Goal: Use online tool/utility: Utilize a website feature to perform a specific function

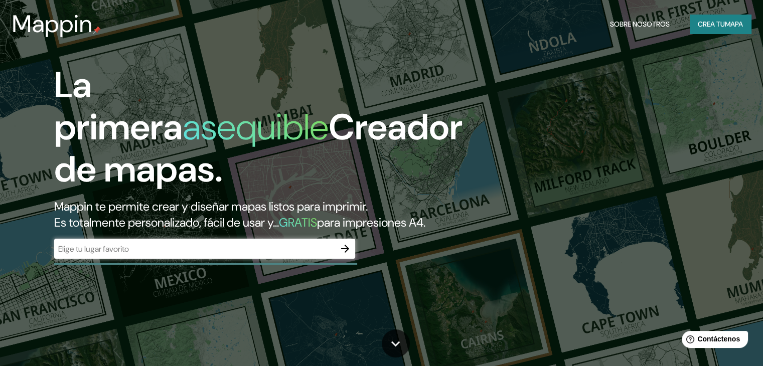
click at [93, 231] on h2 "Mappin te permite crear y diseñar mapas listos para imprimir. Es totalmente per…" at bounding box center [245, 215] width 382 height 32
click at [93, 255] on input "text" at bounding box center [194, 249] width 281 height 12
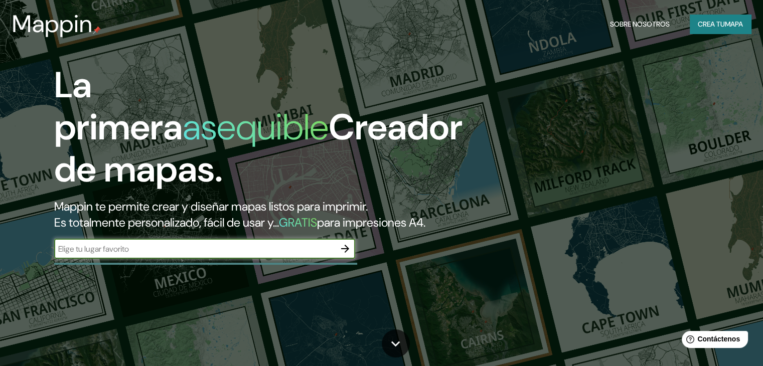
click at [334, 255] on input "text" at bounding box center [194, 249] width 281 height 12
click at [399, 230] on h2 "Mappin te permite crear y diseñar mapas listos para imprimir. Es totalmente per…" at bounding box center [245, 215] width 382 height 32
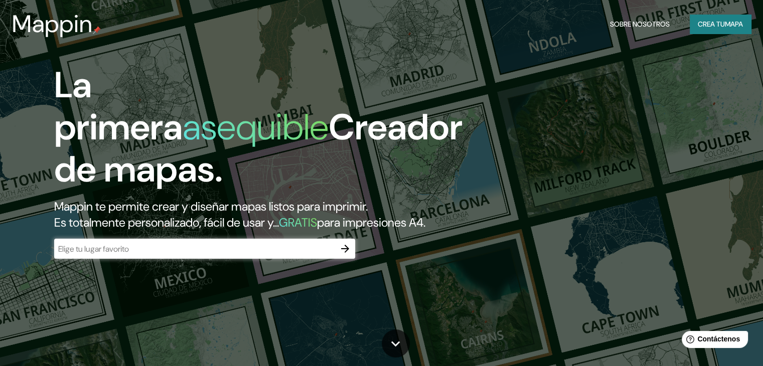
click at [365, 224] on font "para impresiones A4." at bounding box center [371, 223] width 108 height 16
click at [148, 255] on input "text" at bounding box center [194, 249] width 281 height 12
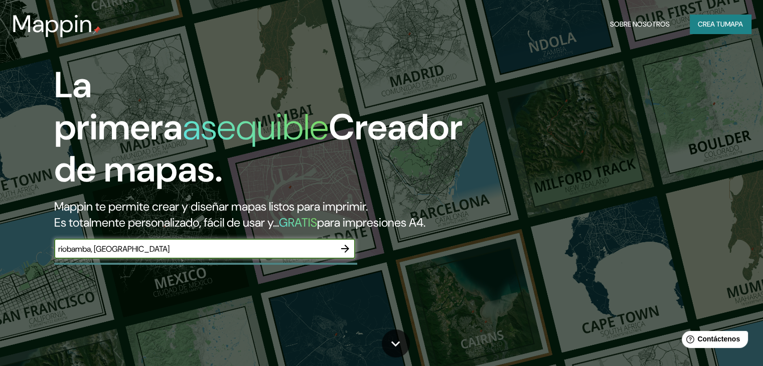
type input "riobamba, [GEOGRAPHIC_DATA]"
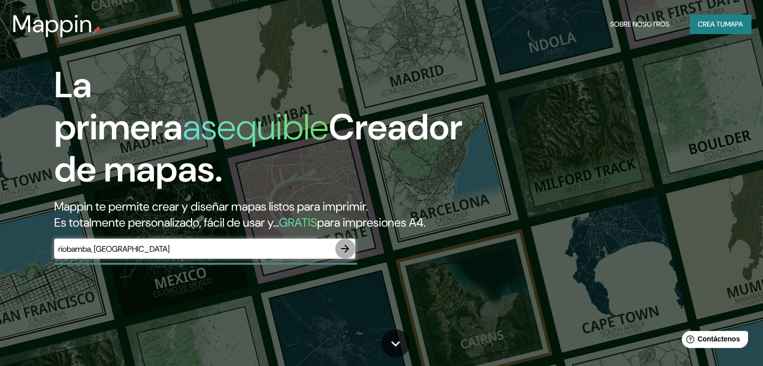
click at [351, 259] on button "button" at bounding box center [345, 249] width 20 height 20
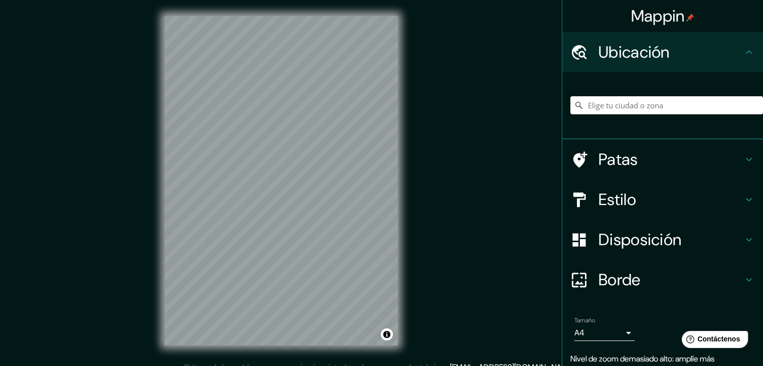
click at [625, 170] on div "Patas" at bounding box center [662, 159] width 201 height 40
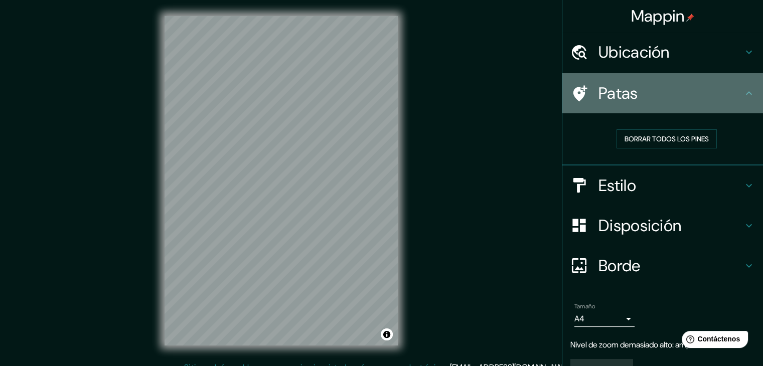
click at [686, 89] on h4 "Patas" at bounding box center [671, 93] width 144 height 20
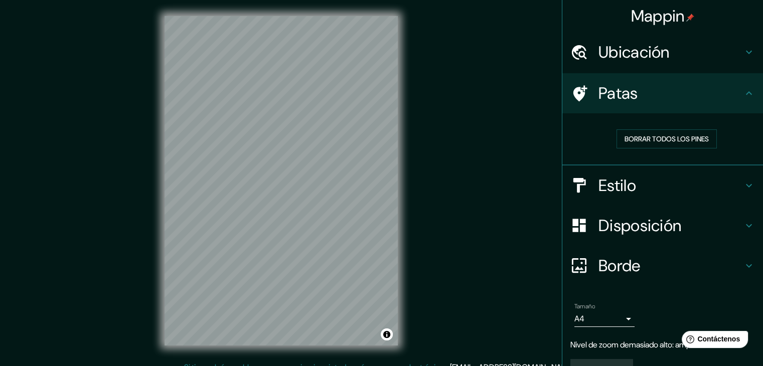
click at [743, 91] on icon at bounding box center [749, 93] width 12 height 12
click at [746, 93] on icon at bounding box center [749, 93] width 6 height 4
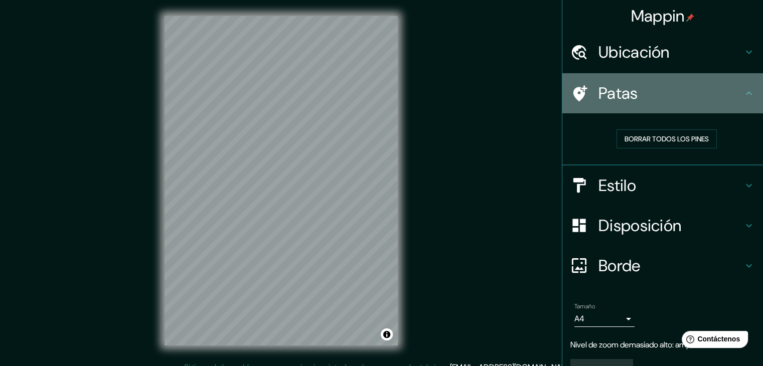
click at [746, 93] on icon at bounding box center [749, 93] width 6 height 4
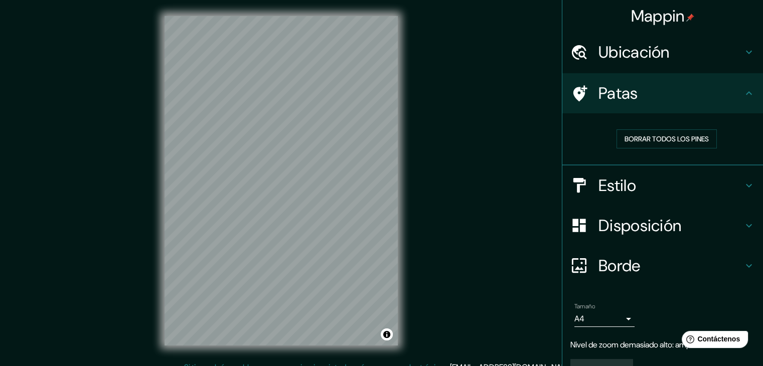
click at [746, 93] on icon at bounding box center [749, 93] width 6 height 4
click at [702, 144] on font "Borrar todos los pines" at bounding box center [667, 138] width 84 height 13
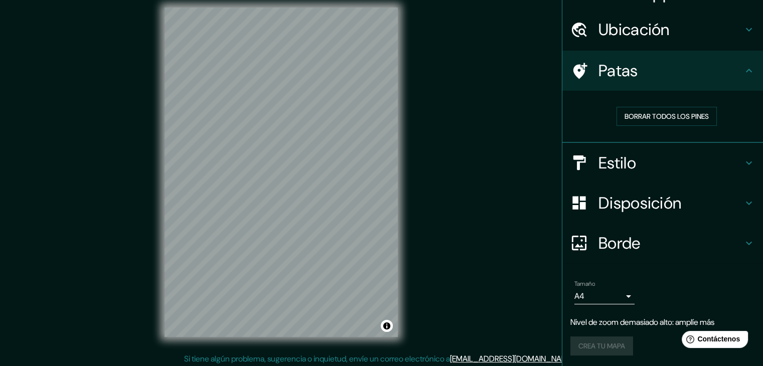
scroll to position [12, 0]
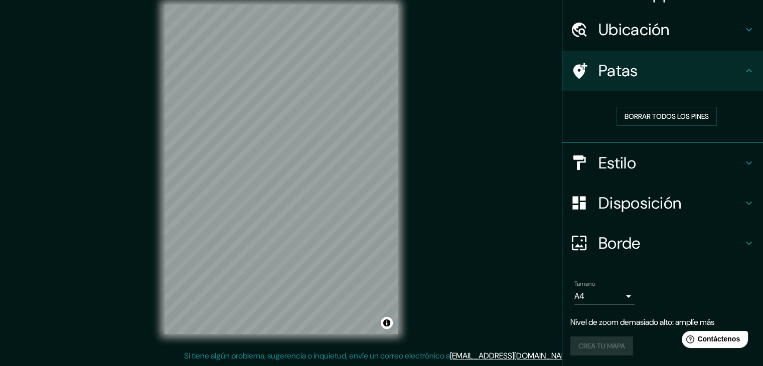
click at [628, 297] on div "Tamaño A4 single" at bounding box center [662, 292] width 185 height 32
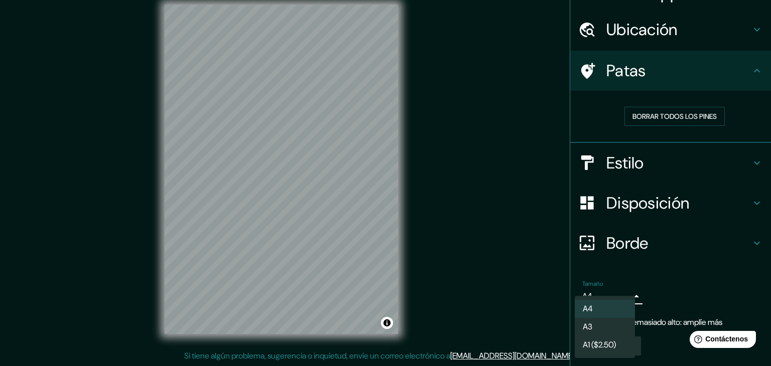
click at [614, 299] on body "Mappin Ubicación Patas Borrar todos los pines Estilo Disposición Borde Elige un…" at bounding box center [385, 171] width 771 height 366
click at [598, 326] on li "A3" at bounding box center [604, 328] width 60 height 19
type input "a4"
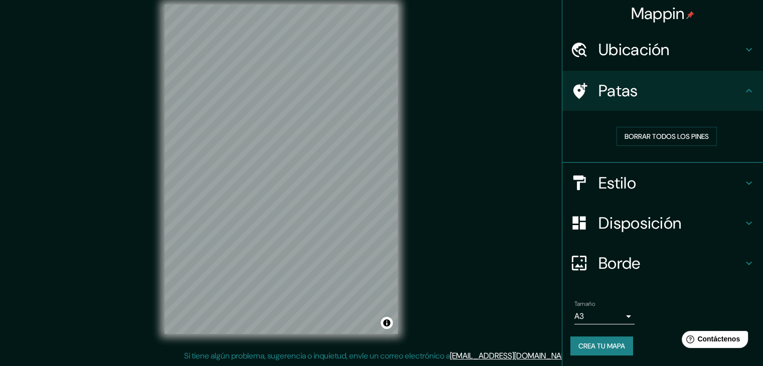
scroll to position [0, 0]
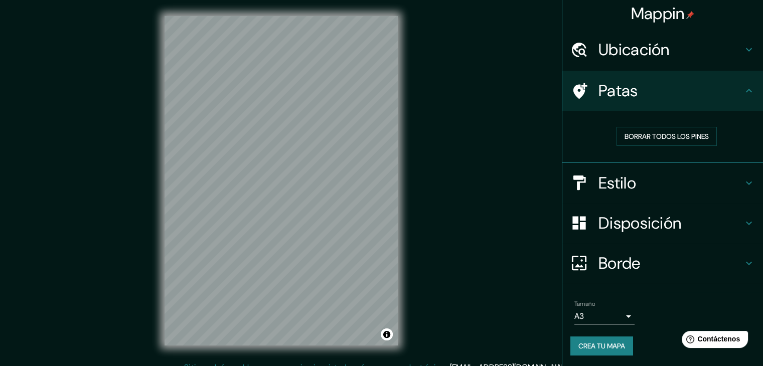
click at [426, 189] on div "Mappin Ubicación Patas Borrar todos los pines Estilo Disposición Borde Elige un…" at bounding box center [381, 189] width 763 height 378
click at [406, 158] on div "© Mapbox © OpenStreetMap Improve this map" at bounding box center [281, 181] width 265 height 362
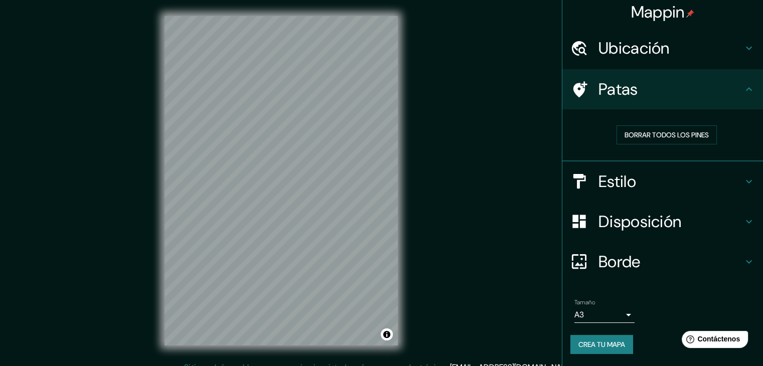
scroll to position [3, 0]
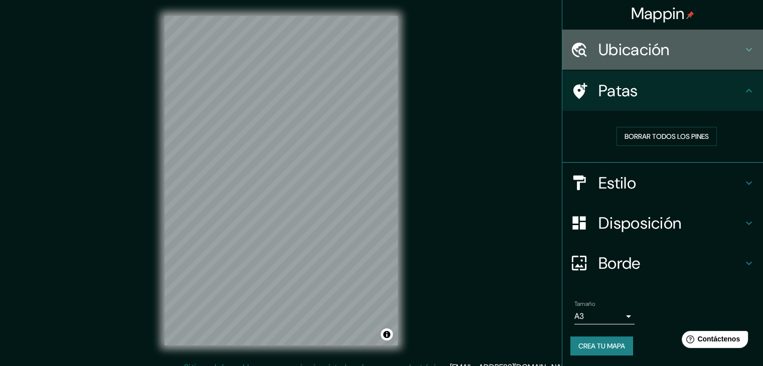
click at [615, 63] on div "Ubicación" at bounding box center [662, 50] width 201 height 40
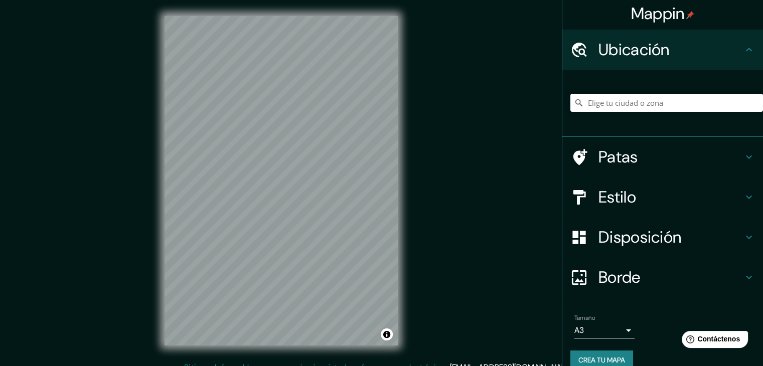
click at [615, 117] on div at bounding box center [666, 103] width 193 height 50
click at [613, 102] on input "Elige tu ciudad o zona" at bounding box center [666, 103] width 193 height 18
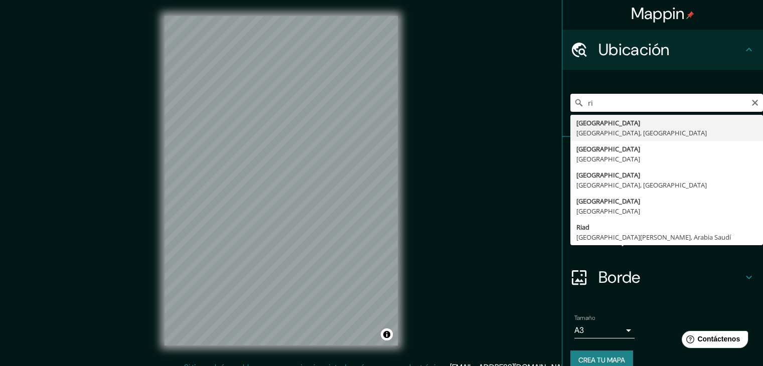
type input "r"
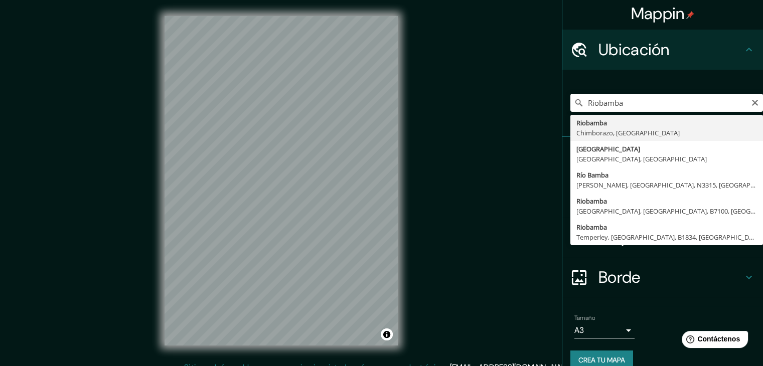
type input "Riobamba, [GEOGRAPHIC_DATA], [GEOGRAPHIC_DATA]"
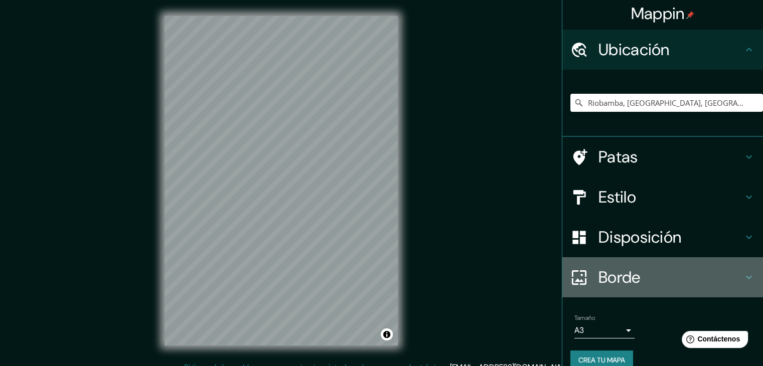
click at [705, 274] on h4 "Borde" at bounding box center [671, 277] width 144 height 20
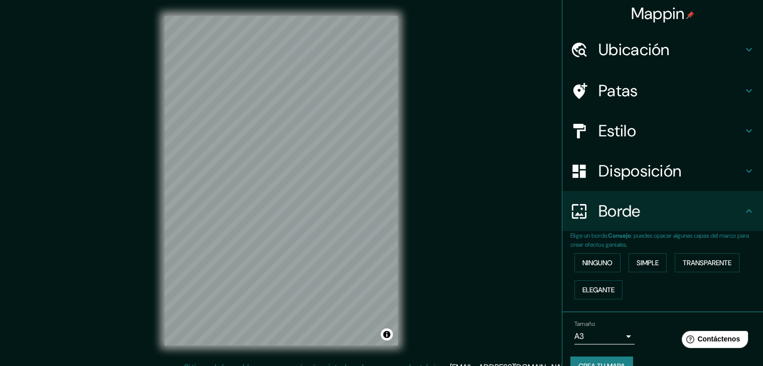
click at [708, 161] on div "Disposición" at bounding box center [662, 171] width 201 height 40
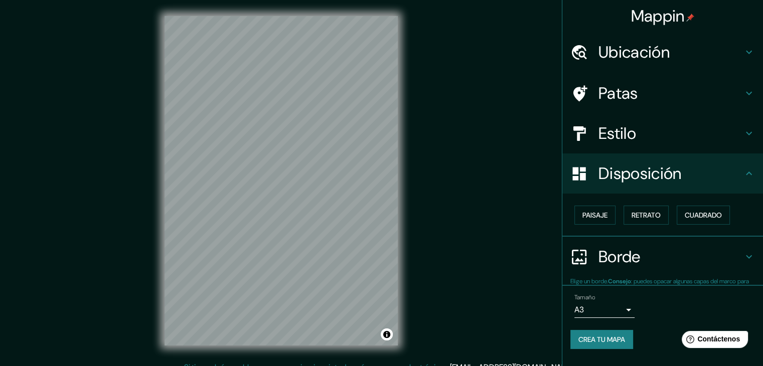
scroll to position [0, 0]
click at [706, 216] on font "Cuadrado" at bounding box center [703, 215] width 37 height 9
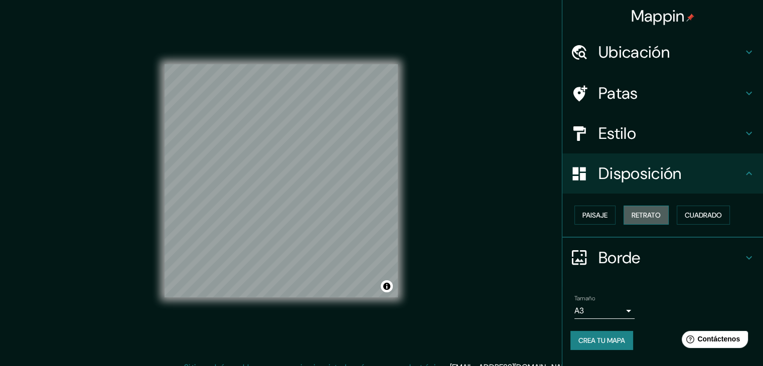
click at [661, 213] on font "Retrato" at bounding box center [646, 215] width 29 height 9
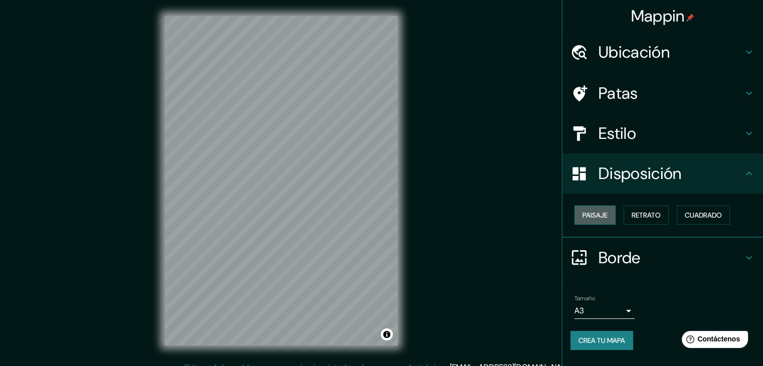
click at [588, 215] on font "Paisaje" at bounding box center [594, 215] width 25 height 9
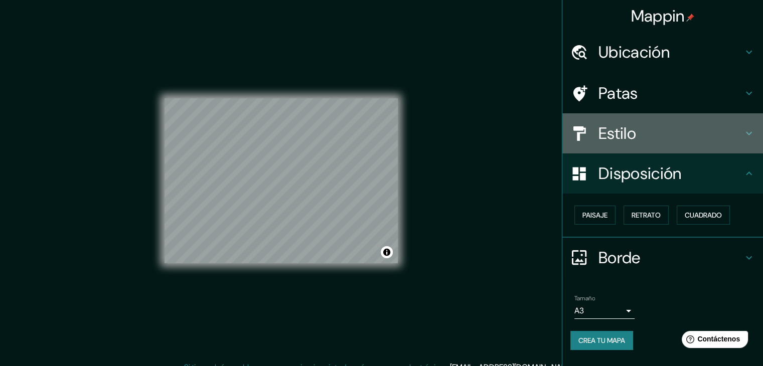
click at [627, 138] on font "Estilo" at bounding box center [618, 133] width 38 height 21
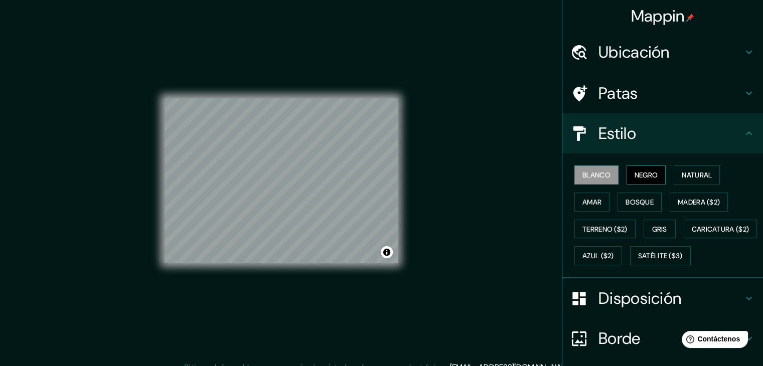
click at [635, 176] on font "Negro" at bounding box center [647, 175] width 24 height 9
click at [134, 285] on div "Mappin Ubicación Riobamba, [GEOGRAPHIC_DATA], [GEOGRAPHIC_DATA] Patas Estilo Bl…" at bounding box center [381, 189] width 763 height 378
click at [678, 166] on button "Natural" at bounding box center [697, 175] width 46 height 19
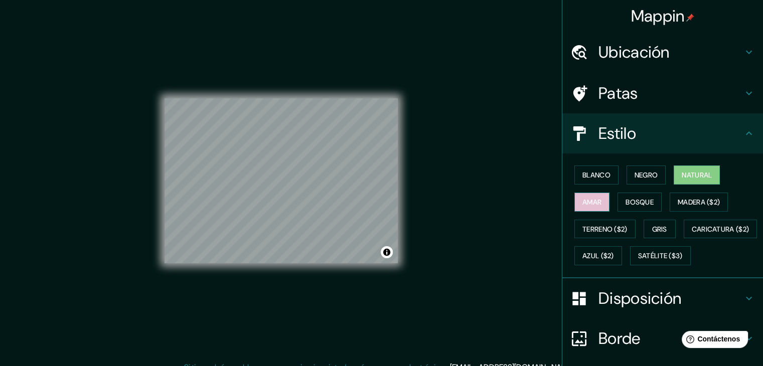
click at [593, 199] on font "Amar" at bounding box center [591, 202] width 19 height 9
click at [626, 198] on font "Bosque" at bounding box center [640, 202] width 28 height 9
click at [661, 195] on div "Blanco Negro Natural [PERSON_NAME] ($2) Terreno ($2) Gris Caricatura ($2) Azul …" at bounding box center [666, 216] width 193 height 108
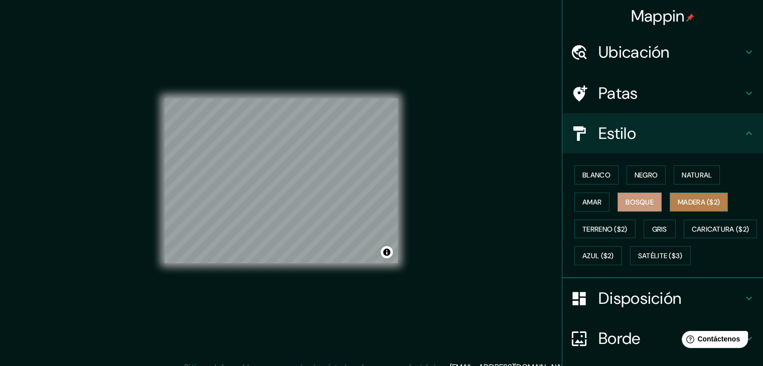
click at [678, 201] on font "Madera ($2)" at bounding box center [699, 202] width 42 height 9
click at [644, 228] on button "Gris" at bounding box center [660, 229] width 32 height 19
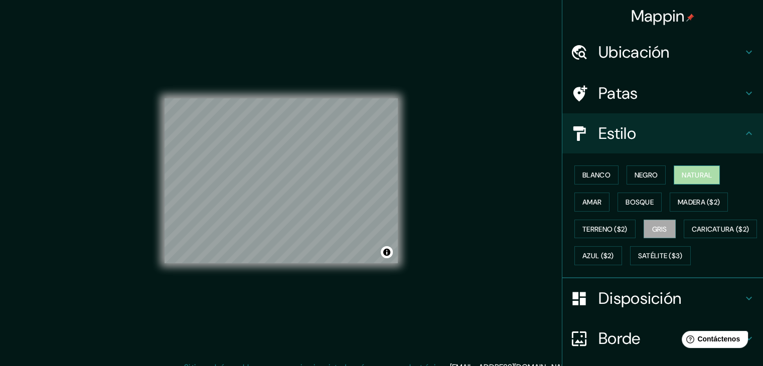
click at [686, 176] on font "Natural" at bounding box center [697, 175] width 30 height 9
click at [591, 171] on font "Blanco" at bounding box center [596, 175] width 28 height 9
click at [708, 166] on button "Natural" at bounding box center [697, 175] width 46 height 19
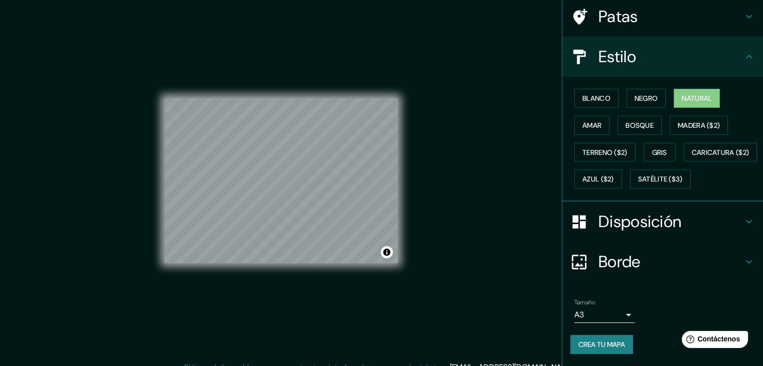
click at [582, 263] on div at bounding box center [584, 262] width 28 height 18
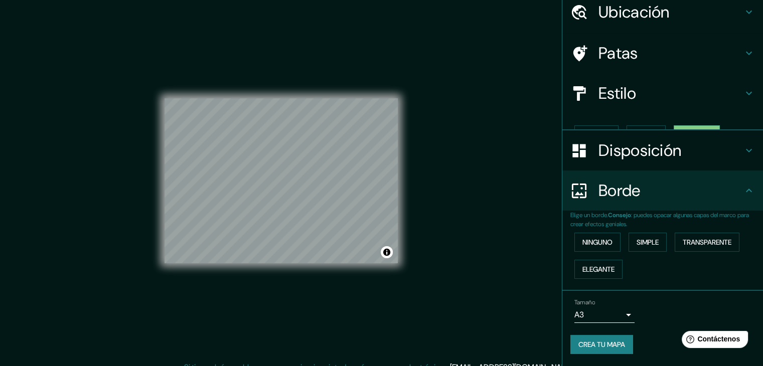
scroll to position [23, 0]
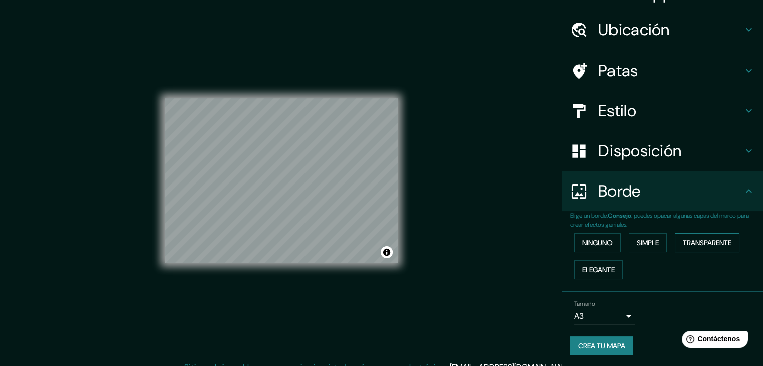
click at [691, 247] on font "Transparente" at bounding box center [707, 242] width 49 height 13
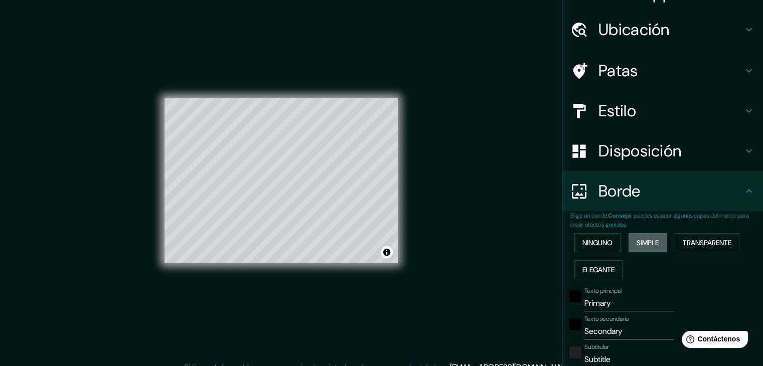
click at [650, 246] on font "Simple" at bounding box center [648, 242] width 22 height 9
click at [597, 246] on font "Ninguno" at bounding box center [597, 242] width 30 height 9
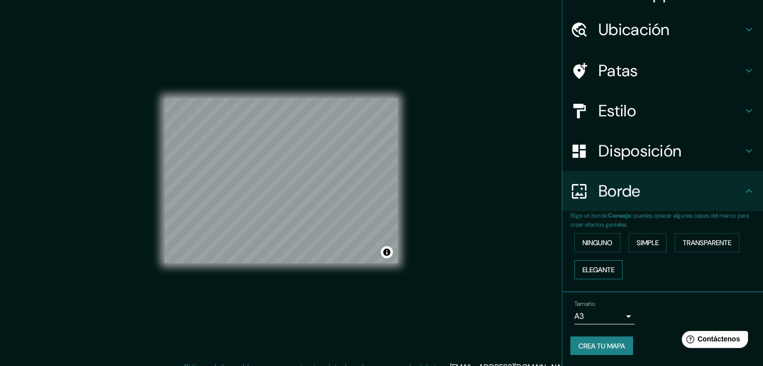
click at [606, 268] on font "Elegante" at bounding box center [598, 269] width 32 height 9
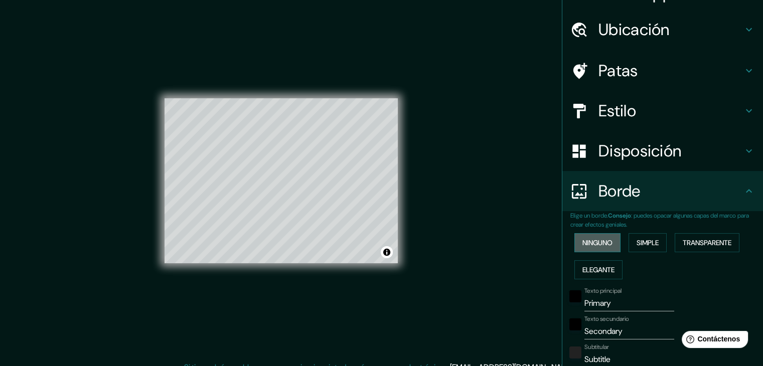
click at [582, 239] on font "Ninguno" at bounding box center [597, 242] width 30 height 9
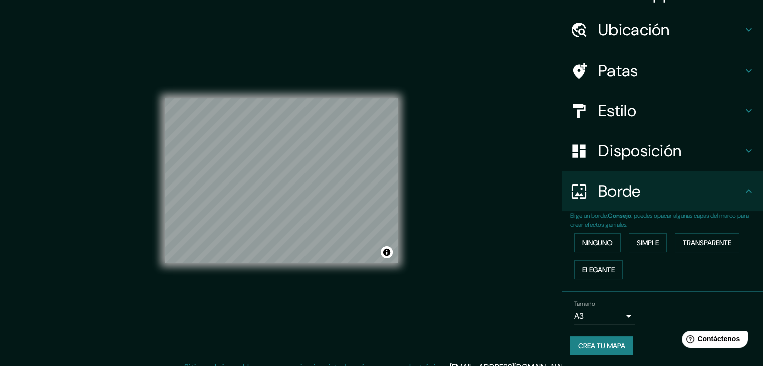
click at [620, 342] on button "Crea tu mapa" at bounding box center [601, 346] width 63 height 19
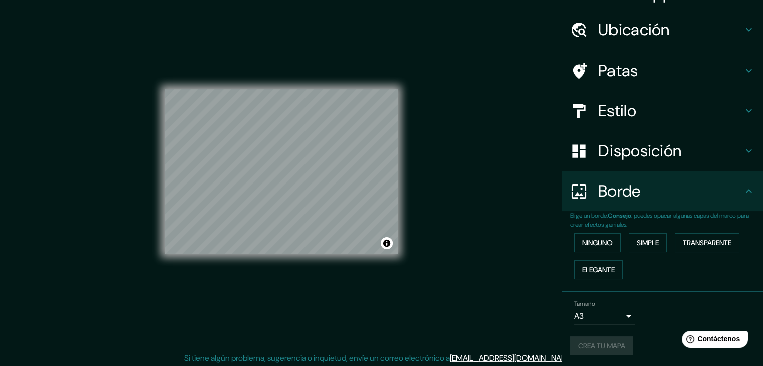
scroll to position [12, 0]
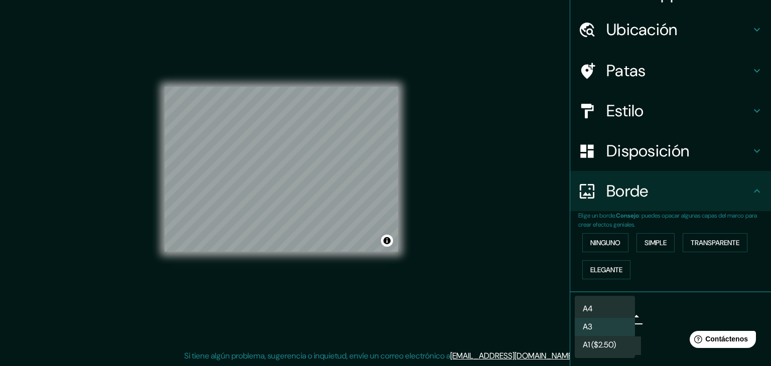
click at [616, 313] on body "Mappin Ubicación Riobamba, [GEOGRAPHIC_DATA], [GEOGRAPHIC_DATA] Patas Estilo Di…" at bounding box center [385, 171] width 771 height 366
click at [565, 233] on div at bounding box center [385, 183] width 771 height 366
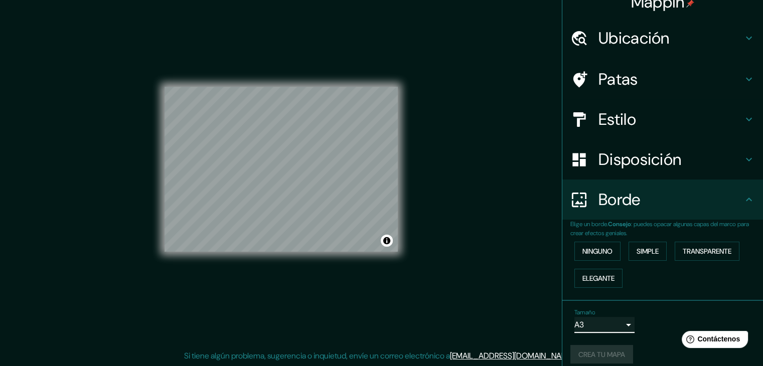
scroll to position [23, 0]
